Goal: Find specific page/section

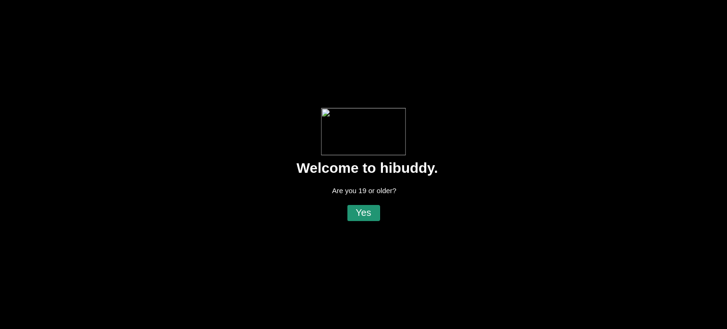
click at [354, 212] on flt-glass-pane at bounding box center [363, 164] width 727 height 329
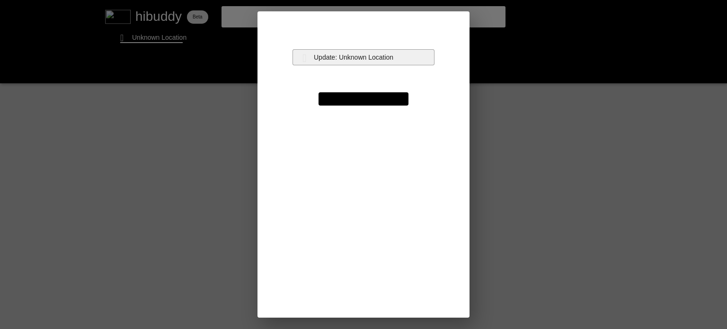
click at [392, 57] on flt-glass-pane at bounding box center [363, 164] width 727 height 329
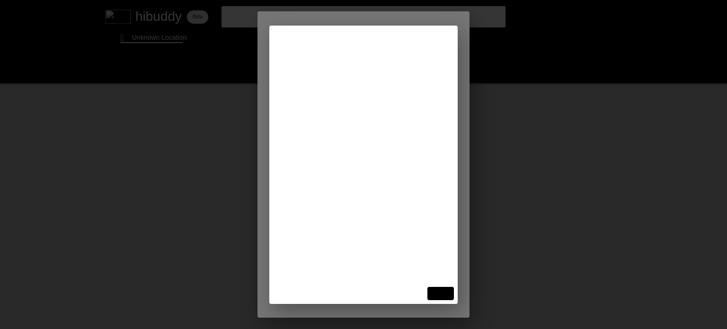
type input "niagara falls"
click at [376, 71] on flt-glass-pane at bounding box center [363, 164] width 727 height 329
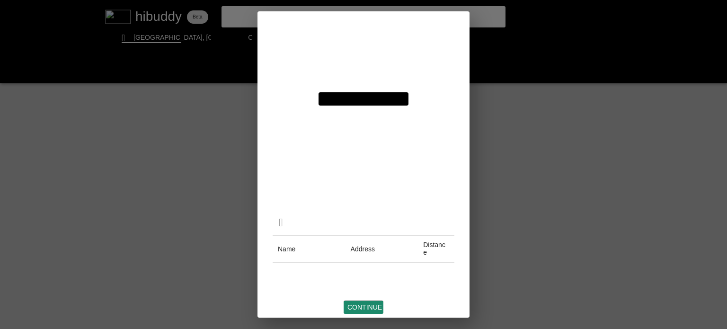
click at [365, 305] on flt-glass-pane at bounding box center [363, 164] width 727 height 329
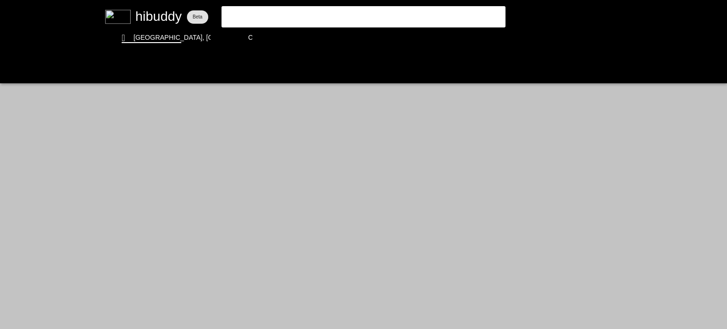
click at [388, 14] on flt-glass-pane at bounding box center [363, 164] width 727 height 329
click at [598, 22] on flt-glass-pane at bounding box center [363, 164] width 727 height 329
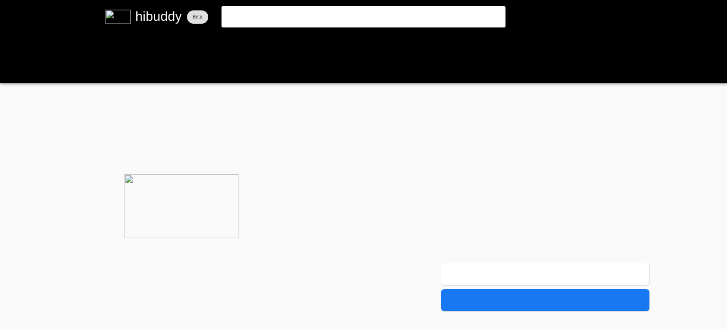
click at [12, 70] on flt-glass-pane at bounding box center [363, 164] width 727 height 329
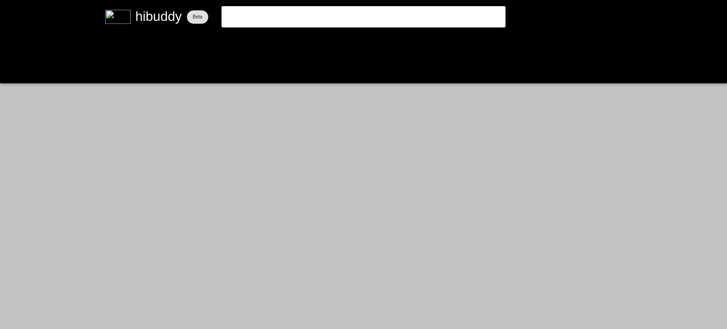
click at [157, 42] on flt-glass-pane at bounding box center [363, 164] width 727 height 329
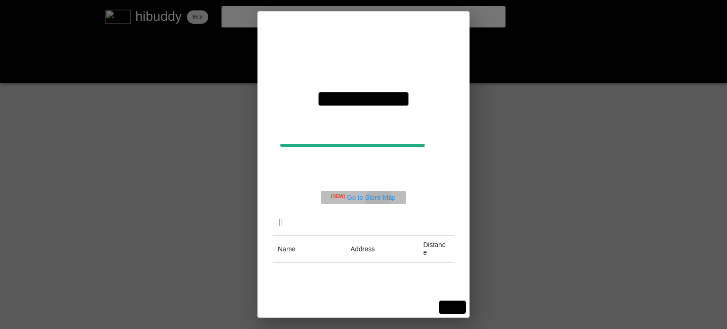
click at [379, 198] on flt-glass-pane at bounding box center [363, 164] width 727 height 329
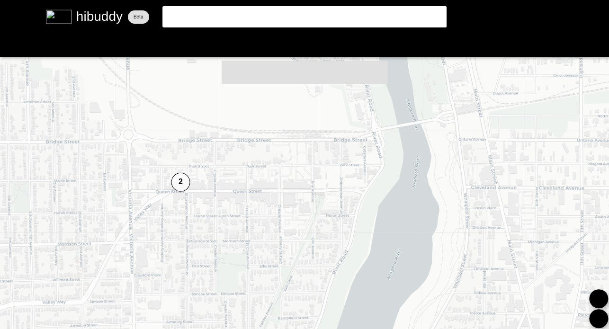
click at [178, 182] on flt-glass-pane at bounding box center [304, 164] width 609 height 329
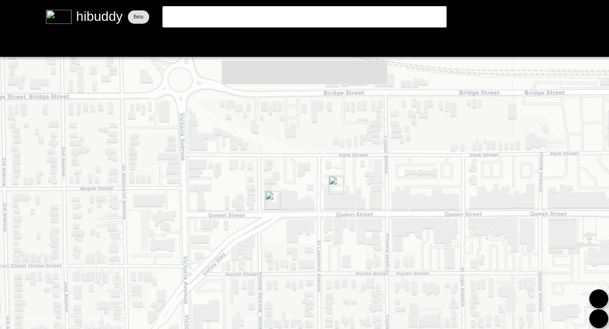
click at [271, 196] on flt-glass-pane at bounding box center [304, 164] width 609 height 329
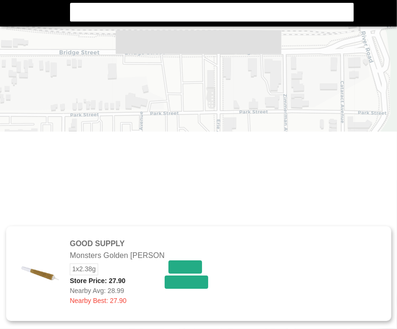
click at [98, 95] on flt-glass-pane at bounding box center [198, 164] width 397 height 329
